Goal: Information Seeking & Learning: Learn about a topic

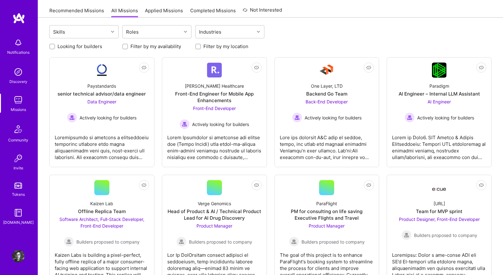
scroll to position [63, 0]
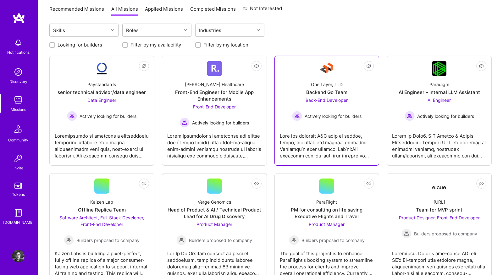
click at [367, 97] on div "One Layer, LTD Backend Go Team Back-End Developer Actively looking for builders" at bounding box center [327, 98] width 94 height 45
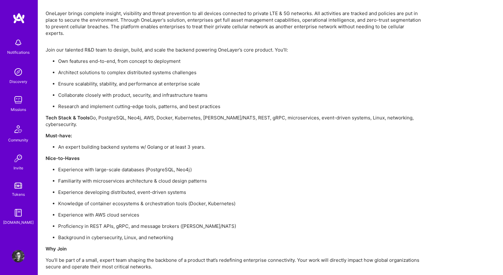
scroll to position [497, 0]
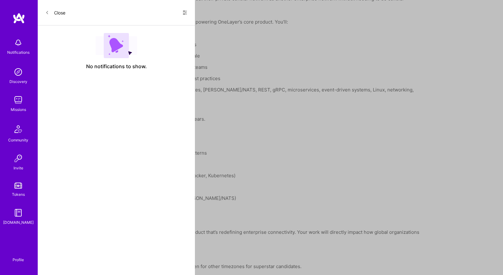
scroll to position [63, 0]
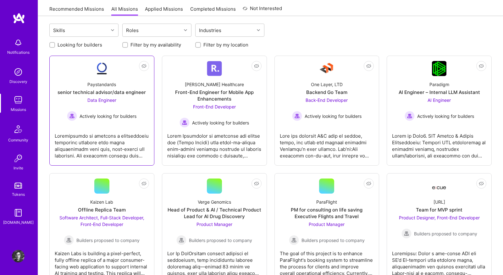
click at [127, 101] on div "Data Engineer Actively looking for builders" at bounding box center [101, 109] width 69 height 24
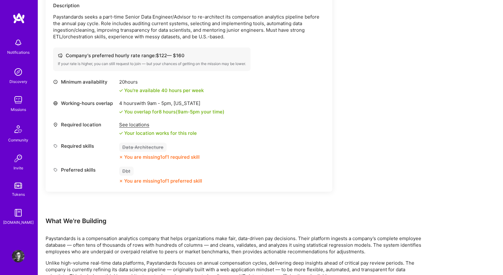
scroll to position [194, 0]
click at [21, 104] on img at bounding box center [18, 100] width 13 height 13
